Goal: Navigation & Orientation: Find specific page/section

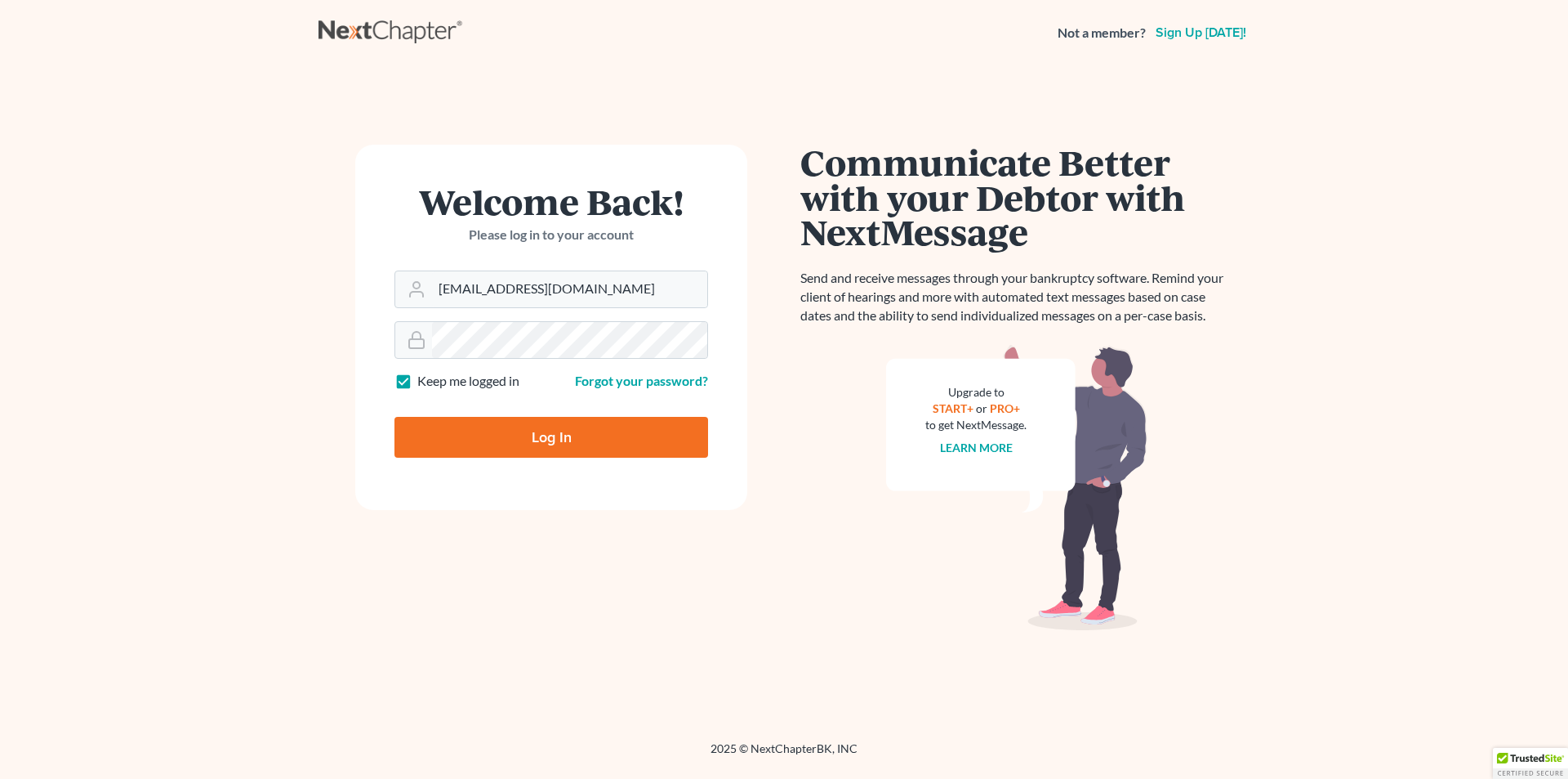
click at [602, 431] on input "Log In" at bounding box center [551, 437] width 314 height 41
type input "Thinking..."
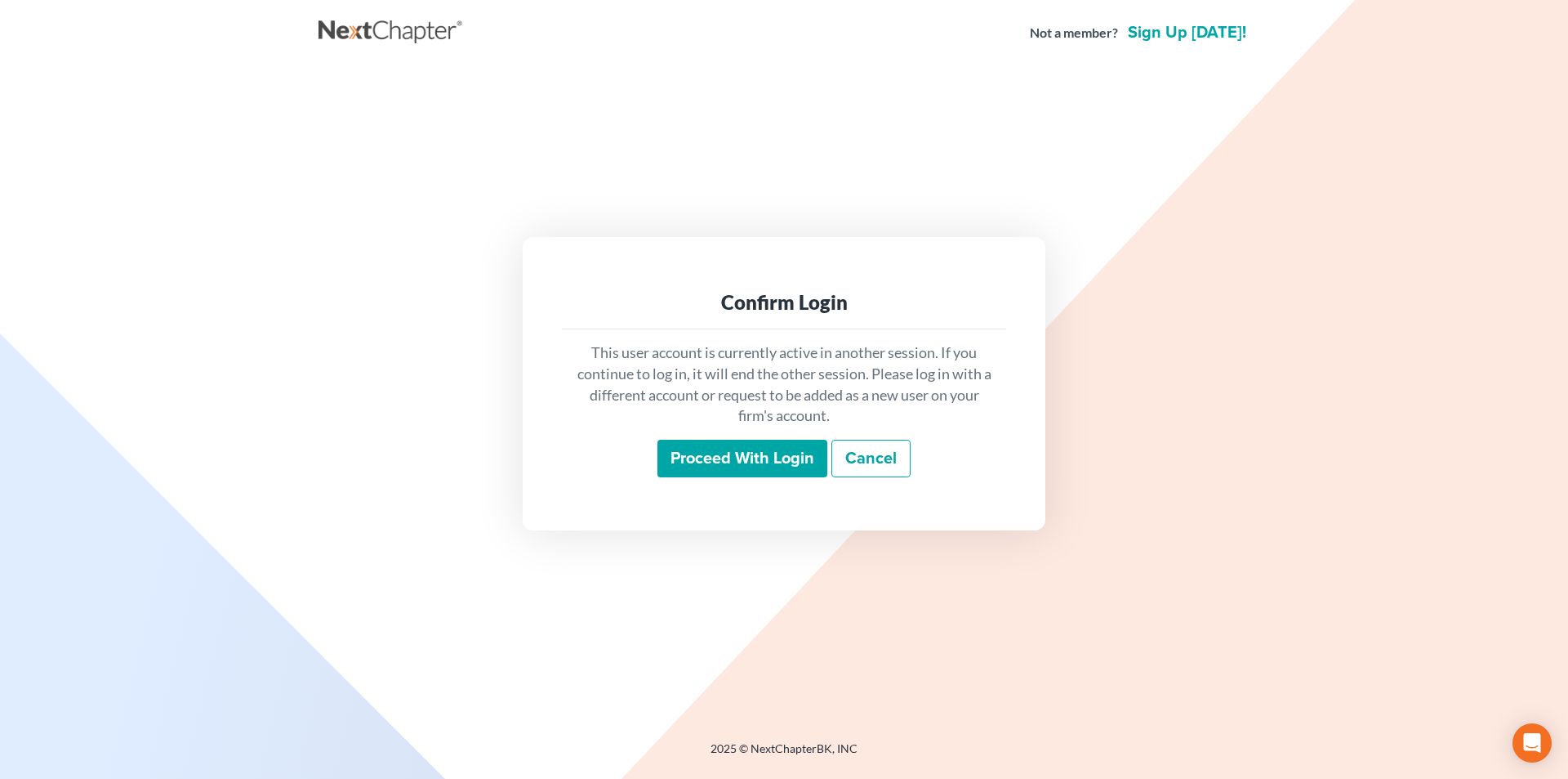
click at [765, 452] on input "Proceed with login" at bounding box center [742, 458] width 170 height 38
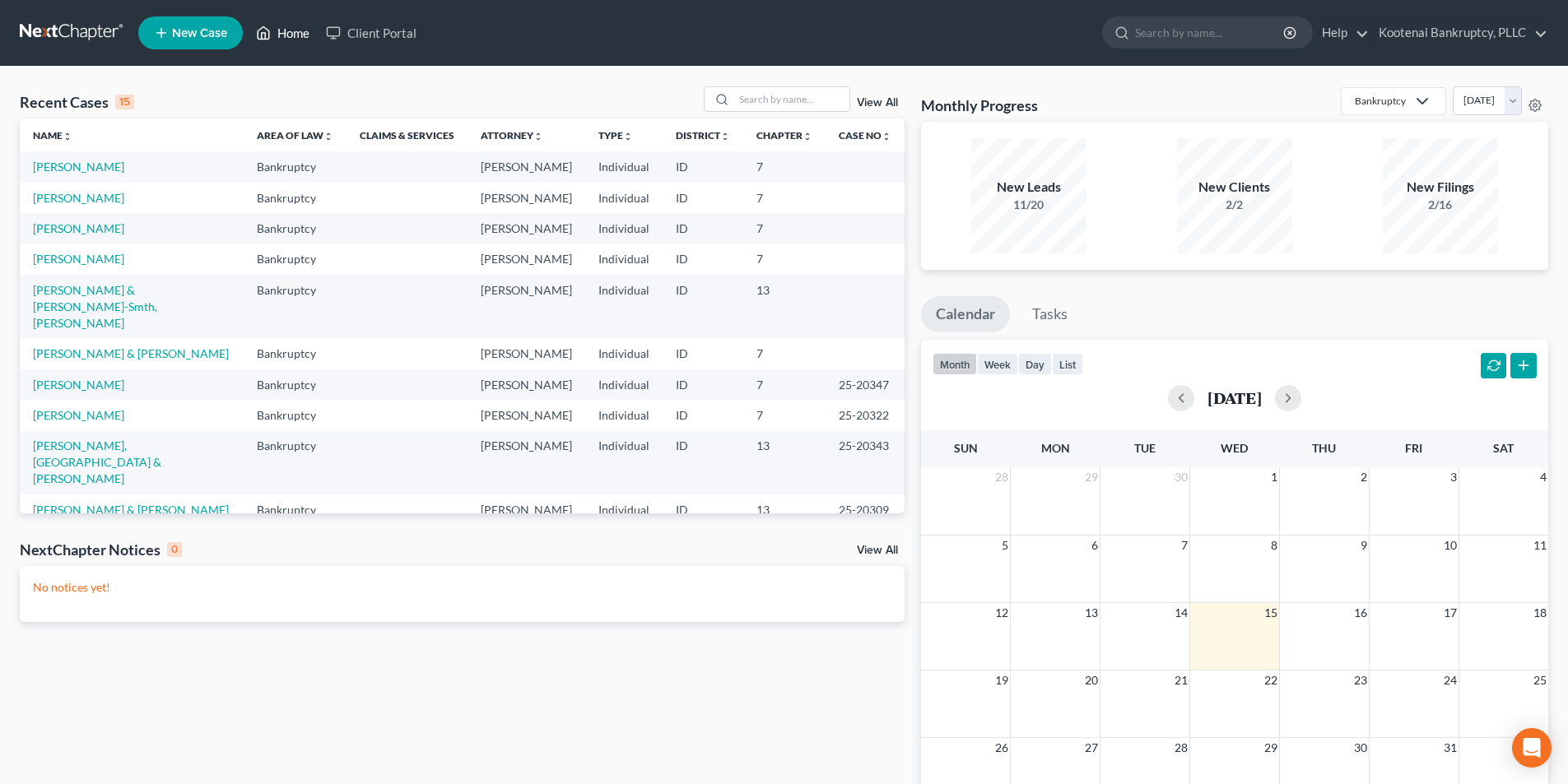
click at [269, 32] on icon at bounding box center [263, 32] width 15 height 19
